Goal: Transaction & Acquisition: Book appointment/travel/reservation

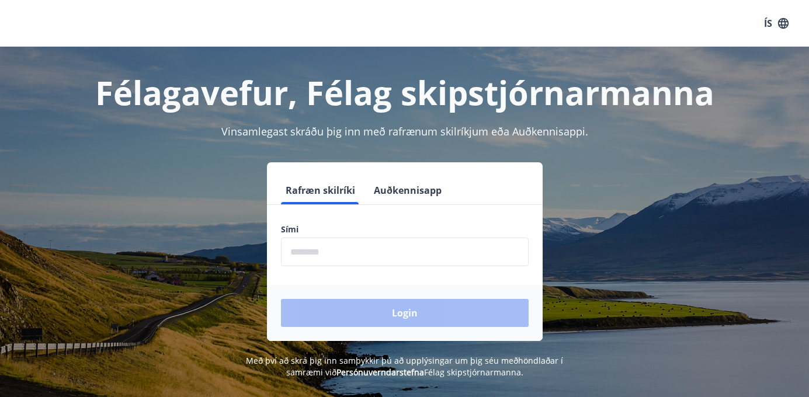
click at [348, 261] on input "phone" at bounding box center [405, 252] width 248 height 29
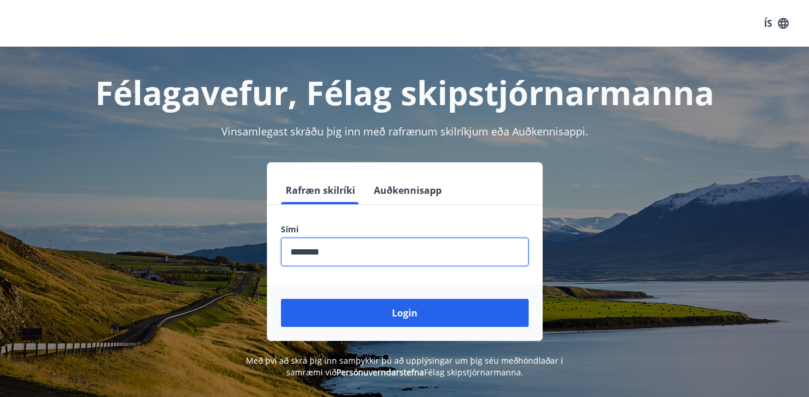
type input "********"
click at [404, 313] on button "Login" at bounding box center [405, 313] width 248 height 28
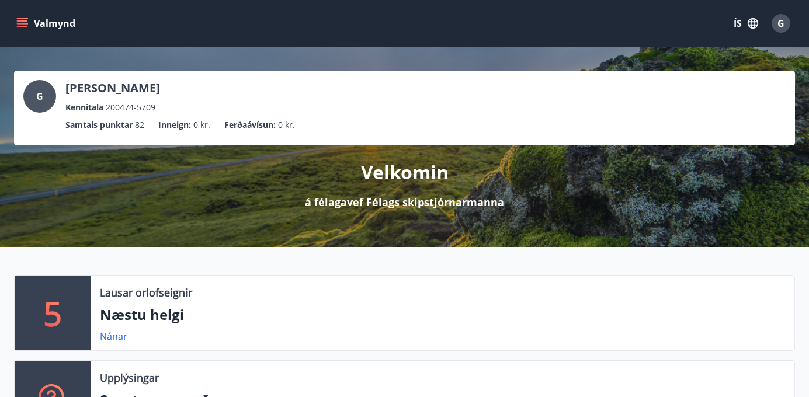
click at [33, 18] on button "Valmynd" at bounding box center [47, 23] width 66 height 21
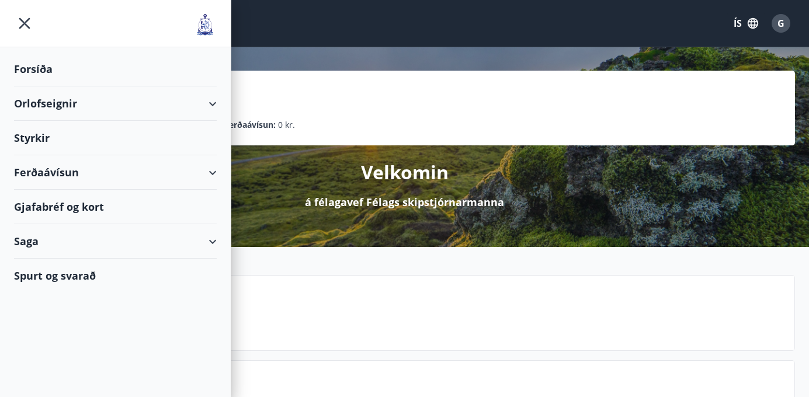
click at [127, 109] on div "Orlofseignir" at bounding box center [115, 103] width 203 height 34
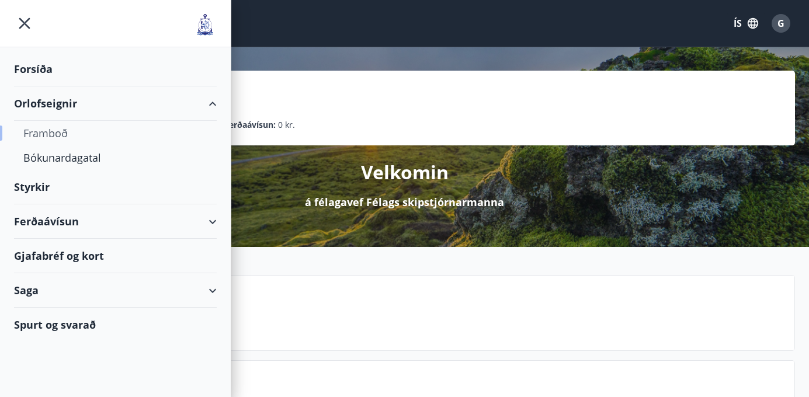
click at [43, 131] on div "Framboð" at bounding box center [115, 133] width 184 height 25
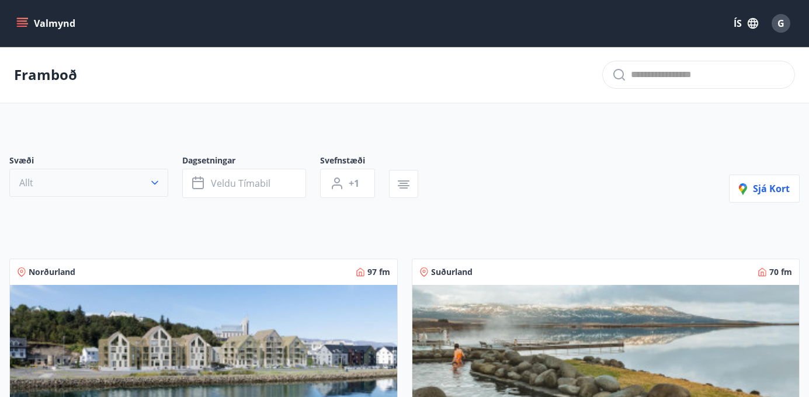
click at [156, 179] on icon "button" at bounding box center [155, 183] width 12 height 12
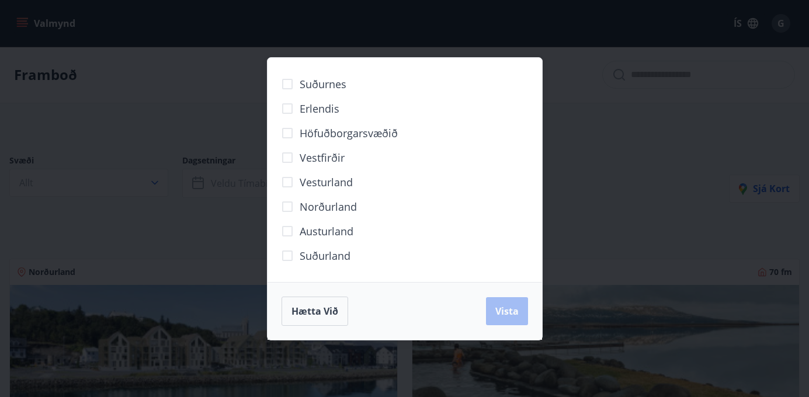
click at [332, 133] on span "Höfuðborgarsvæðið" at bounding box center [349, 133] width 98 height 15
click at [500, 311] on span "Vista" at bounding box center [506, 311] width 23 height 13
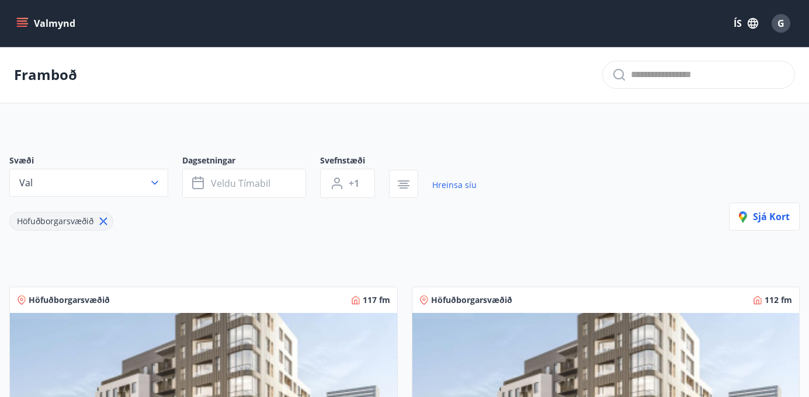
click at [40, 27] on button "Valmynd" at bounding box center [47, 23] width 66 height 21
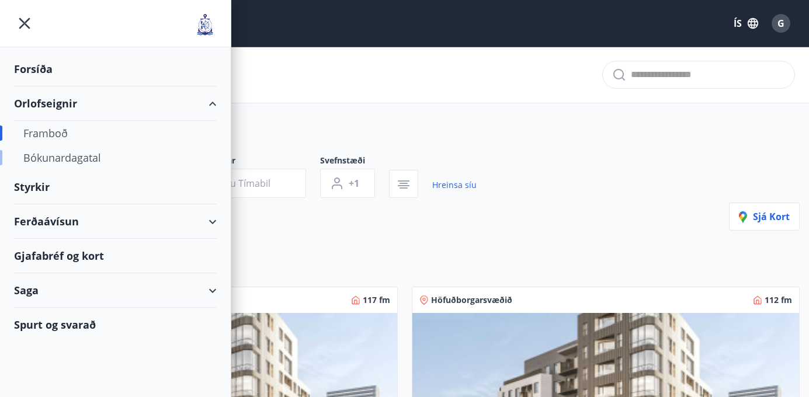
click at [60, 157] on div "Bókunardagatal" at bounding box center [115, 157] width 184 height 25
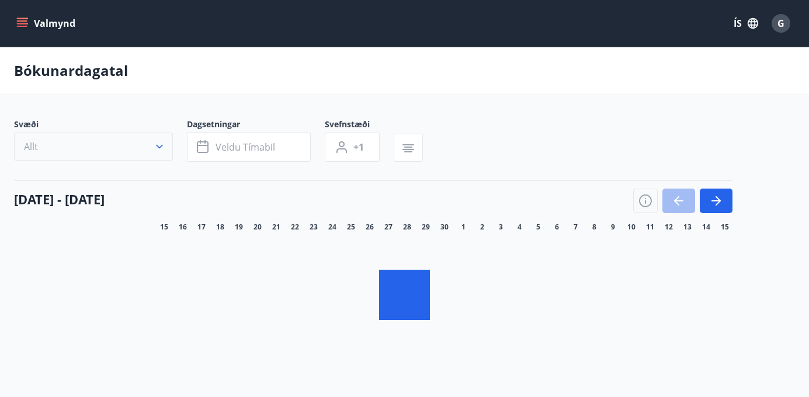
click at [161, 151] on icon "button" at bounding box center [160, 147] width 12 height 12
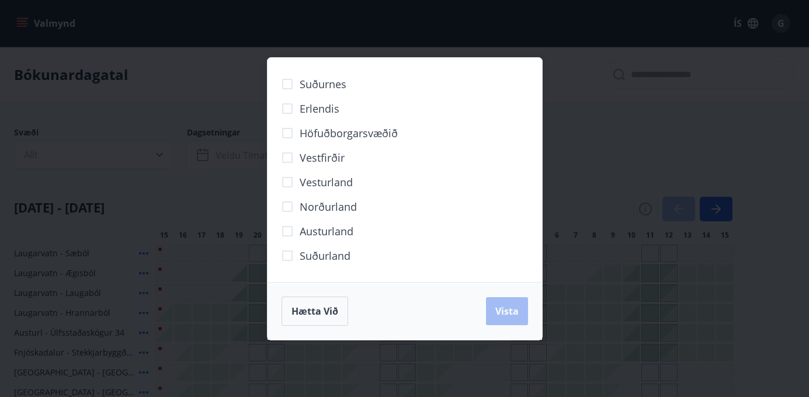
click at [332, 131] on span "Höfuðborgarsvæðið" at bounding box center [349, 133] width 98 height 15
click at [509, 307] on span "Vista" at bounding box center [506, 311] width 23 height 13
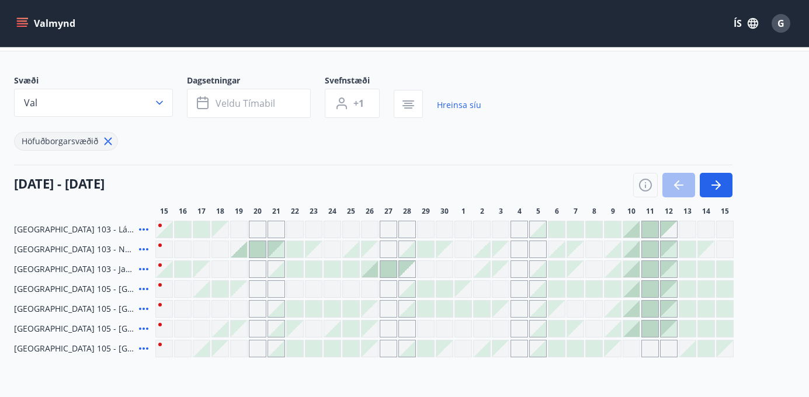
scroll to position [51, 0]
click at [146, 251] on icon at bounding box center [143, 250] width 9 height 2
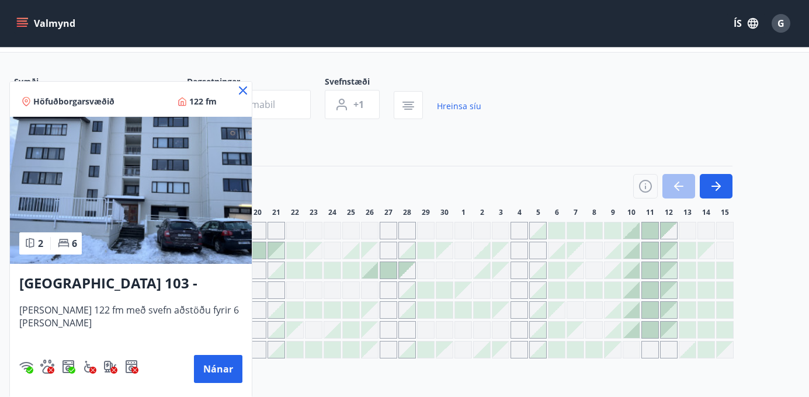
click at [239, 92] on icon at bounding box center [243, 90] width 8 height 8
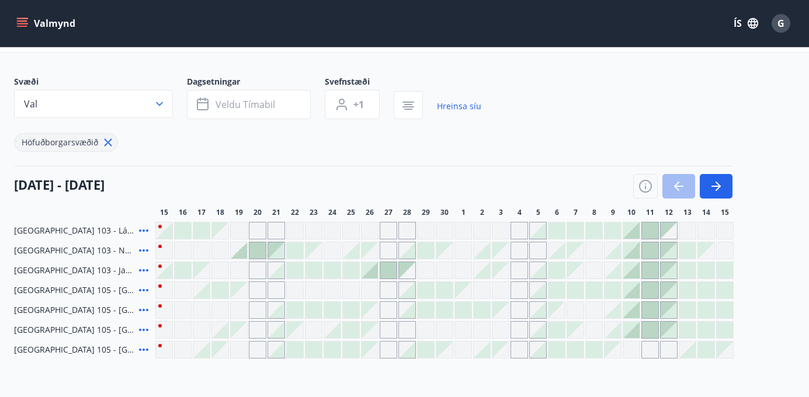
click at [143, 249] on icon at bounding box center [144, 251] width 14 height 14
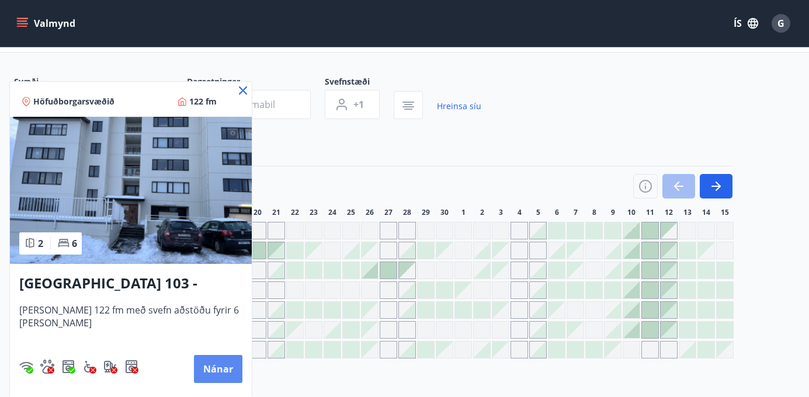
click at [209, 367] on button "Nánar" at bounding box center [218, 369] width 48 height 28
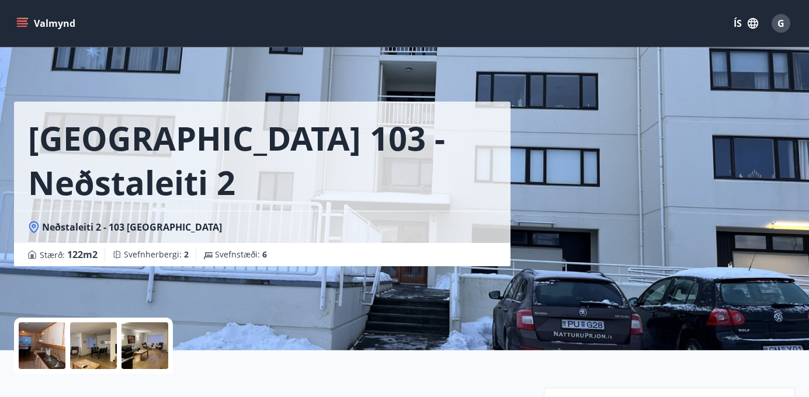
click at [22, 20] on icon "menu" at bounding box center [22, 24] width 12 height 12
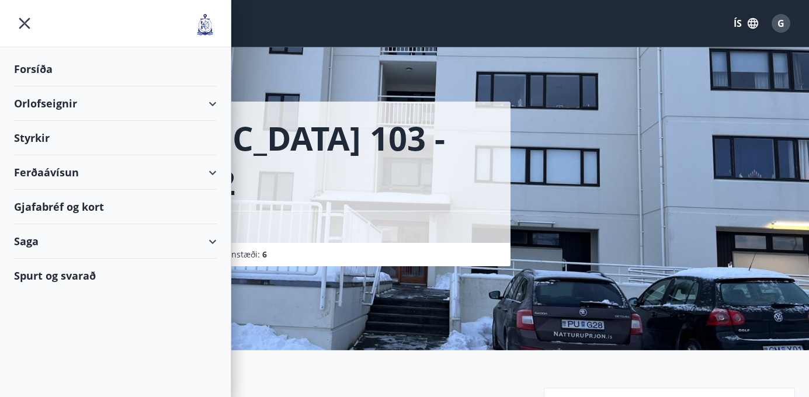
click at [50, 101] on div "Orlofseignir" at bounding box center [115, 103] width 203 height 34
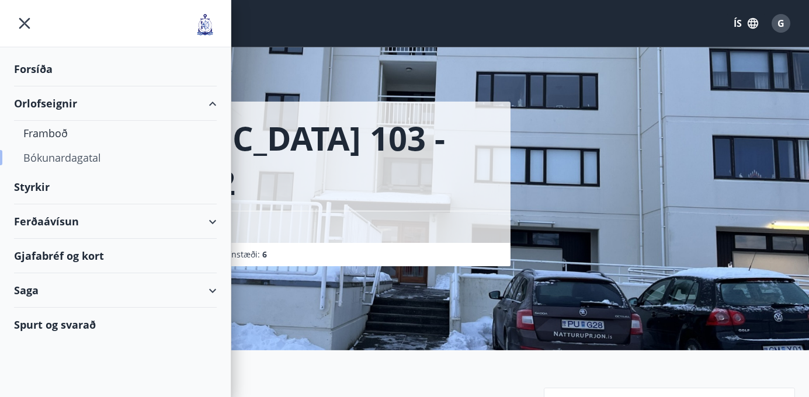
click at [84, 159] on div "Bókunardagatal" at bounding box center [115, 157] width 184 height 25
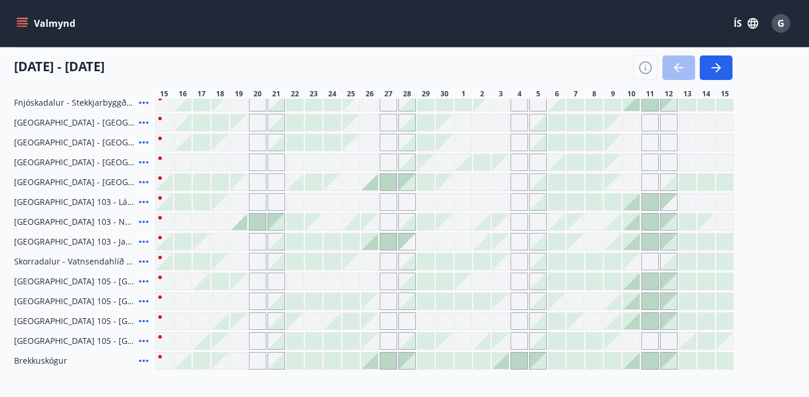
scroll to position [251, 0]
click at [141, 297] on icon at bounding box center [144, 300] width 14 height 14
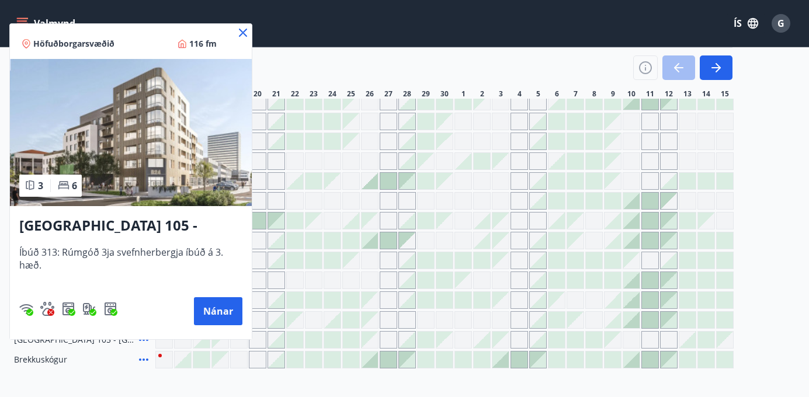
click at [246, 31] on icon at bounding box center [243, 33] width 14 height 14
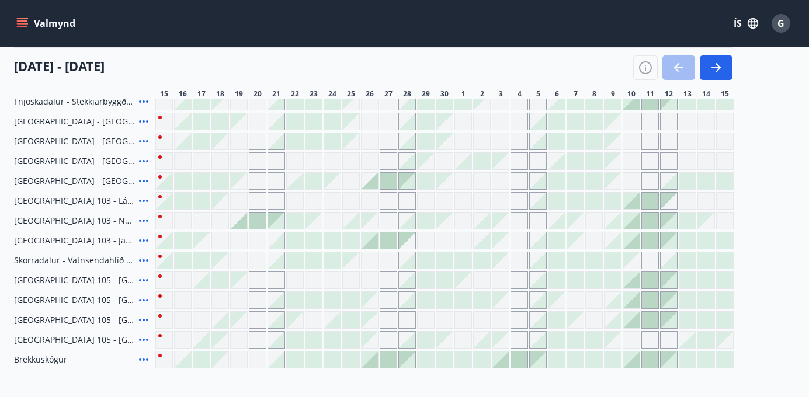
click at [140, 316] on icon at bounding box center [144, 320] width 14 height 14
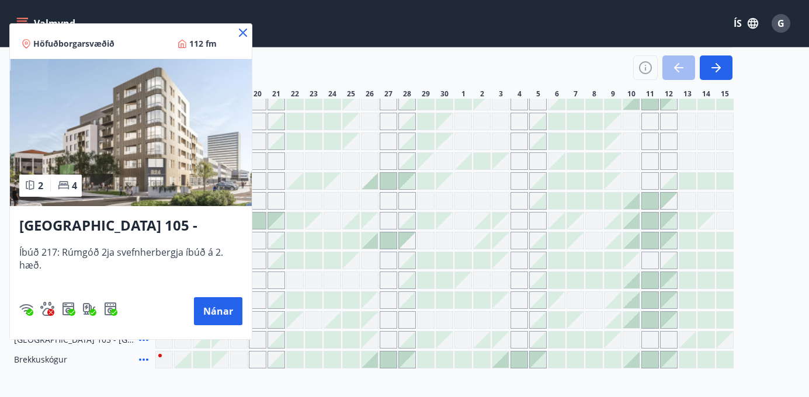
click at [244, 30] on icon at bounding box center [243, 33] width 14 height 14
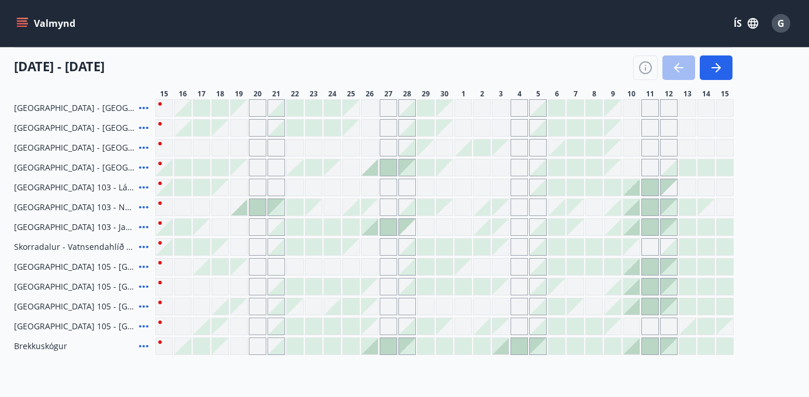
scroll to position [264, 0]
click at [143, 208] on icon at bounding box center [143, 208] width 9 height 2
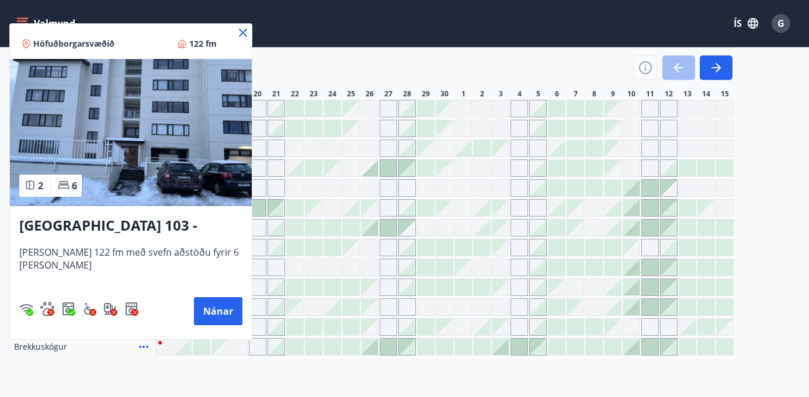
click at [239, 30] on icon at bounding box center [243, 33] width 8 height 8
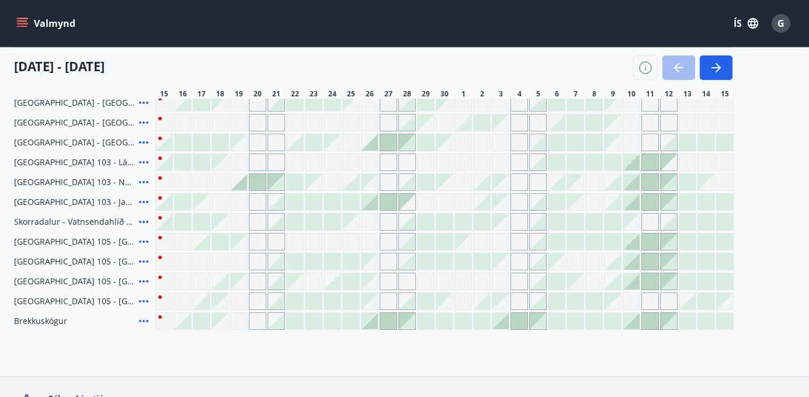
scroll to position [289, 0]
